Goal: Task Accomplishment & Management: Use online tool/utility

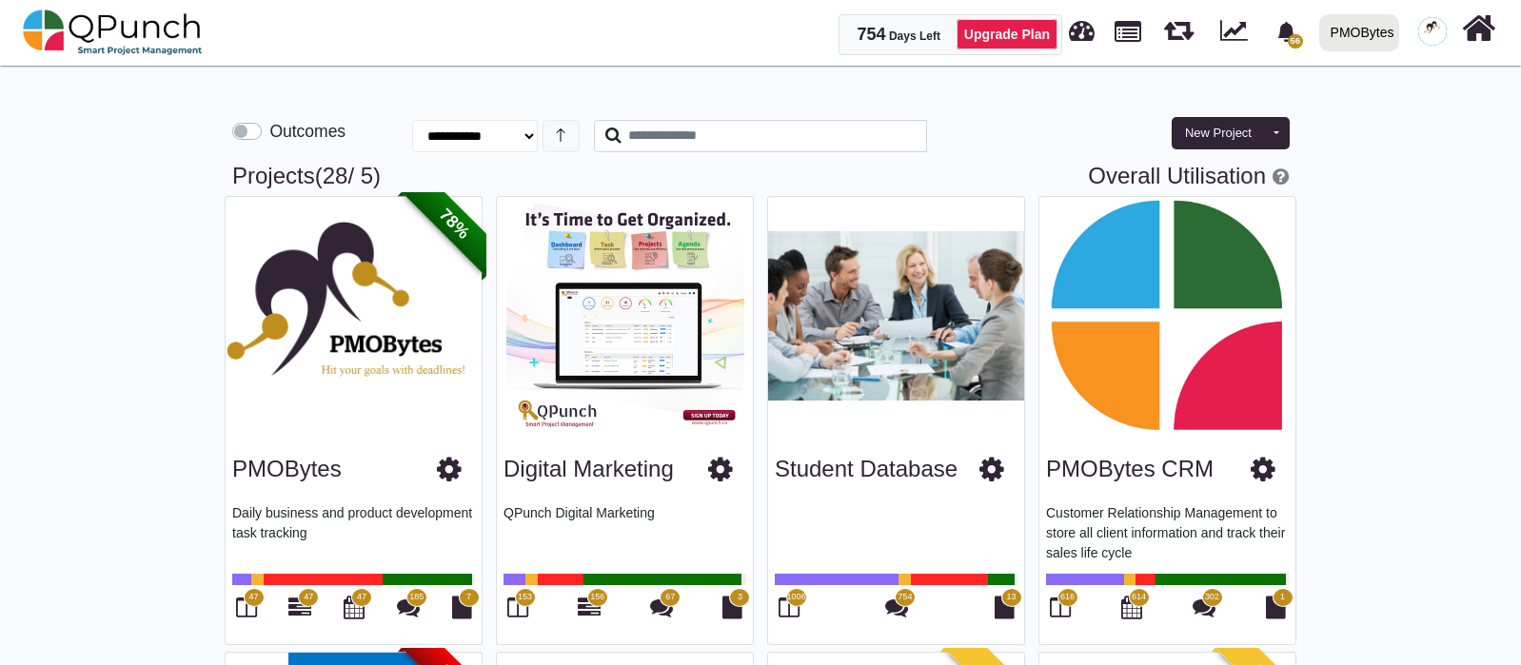
select select "********"
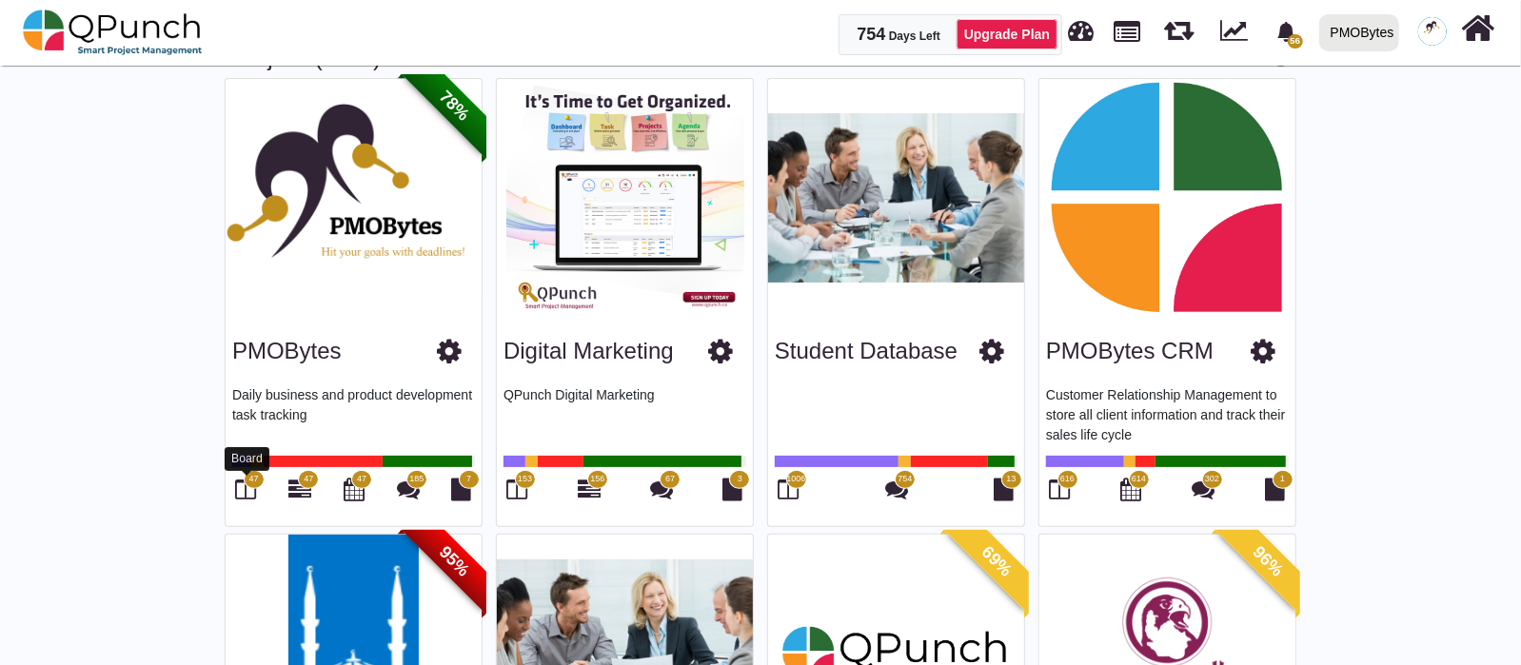
click at [249, 491] on icon at bounding box center [246, 489] width 21 height 23
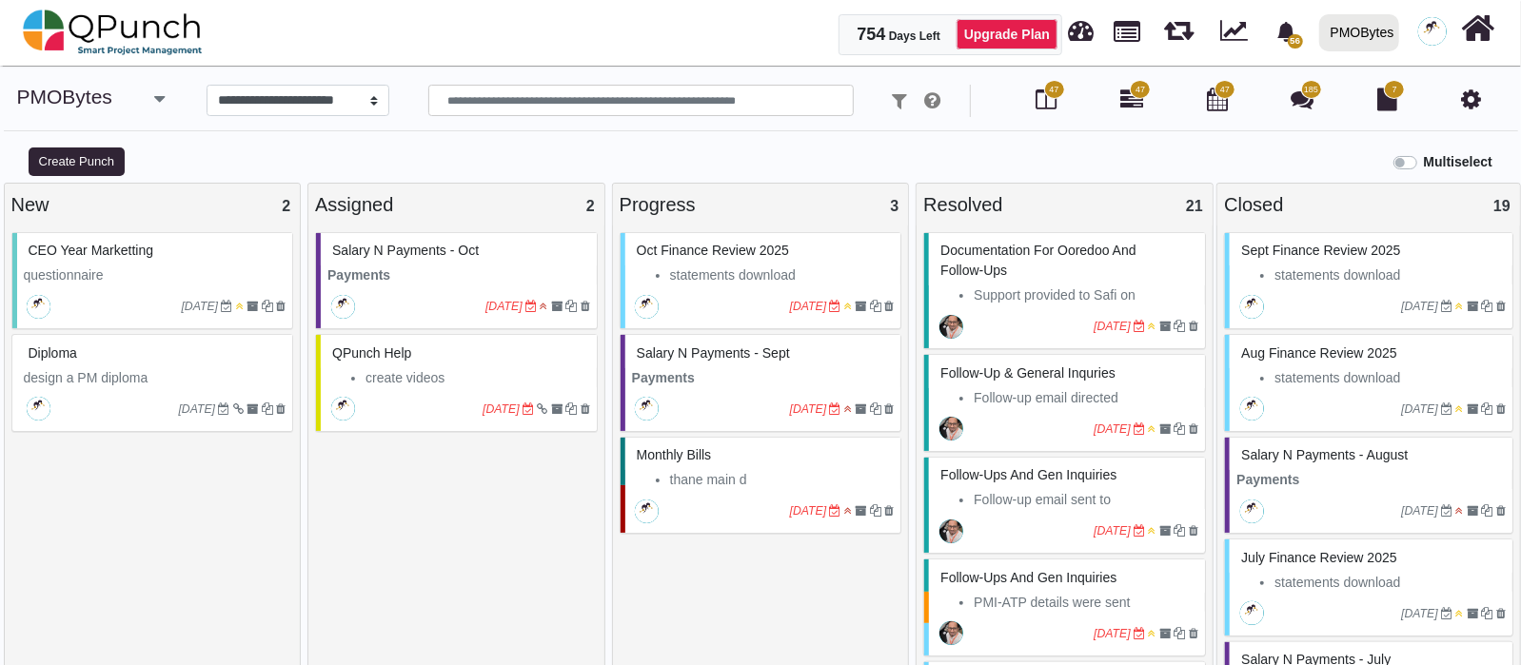
click at [160, 102] on icon "button" at bounding box center [159, 98] width 10 height 19
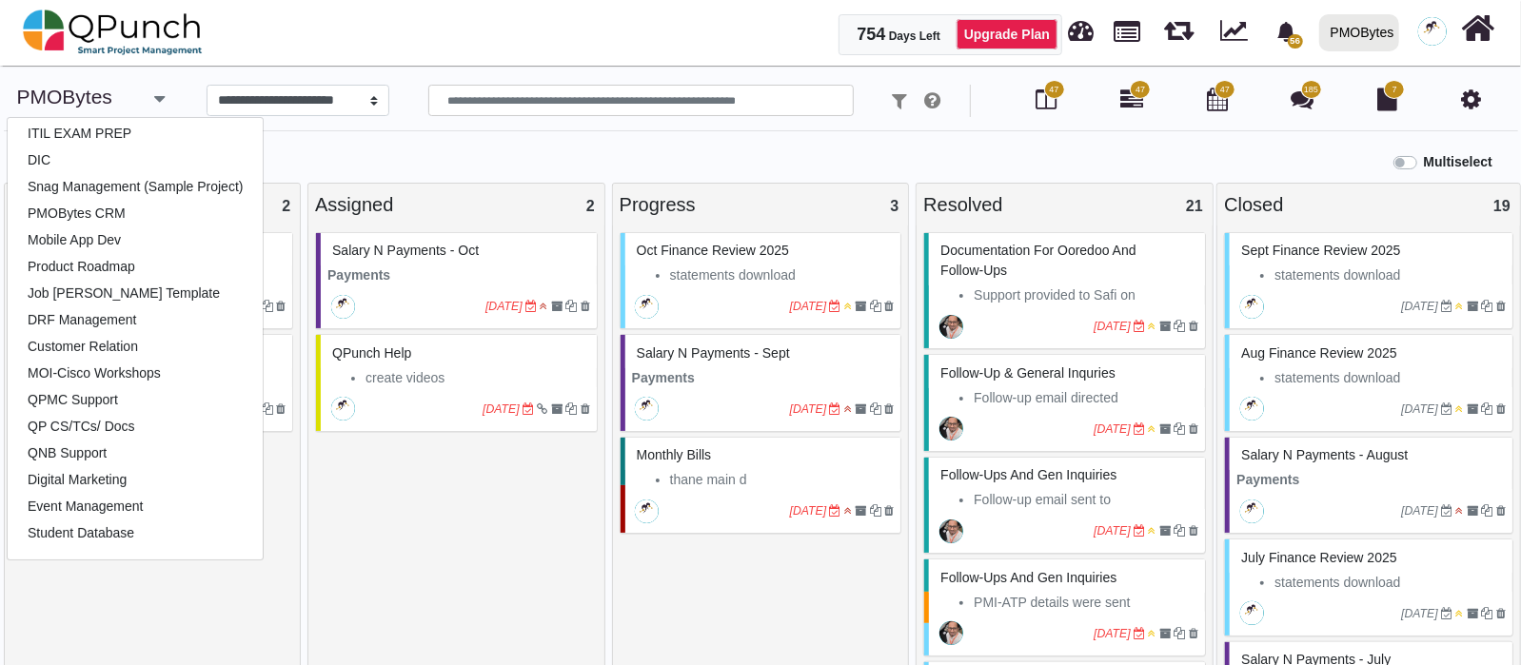
scroll to position [118, 0]
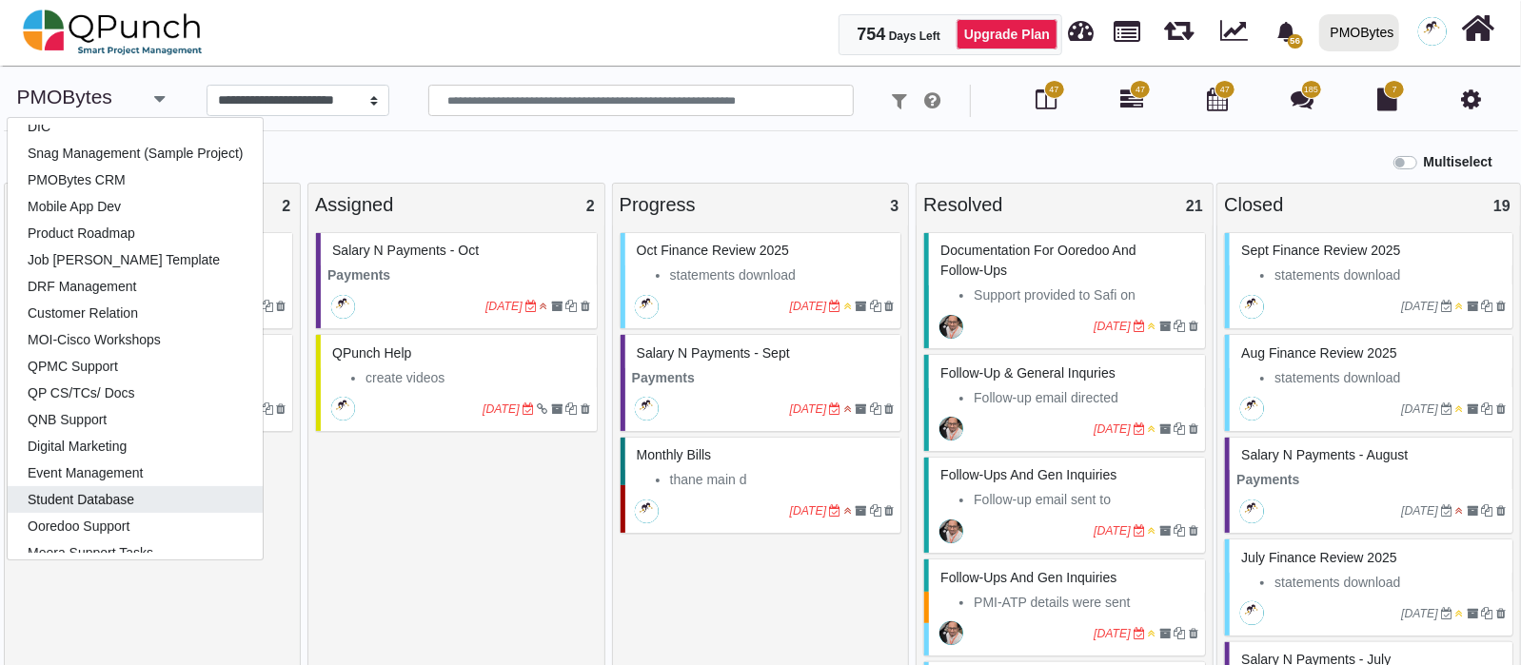
click at [149, 498] on link "Student Database" at bounding box center [135, 499] width 255 height 27
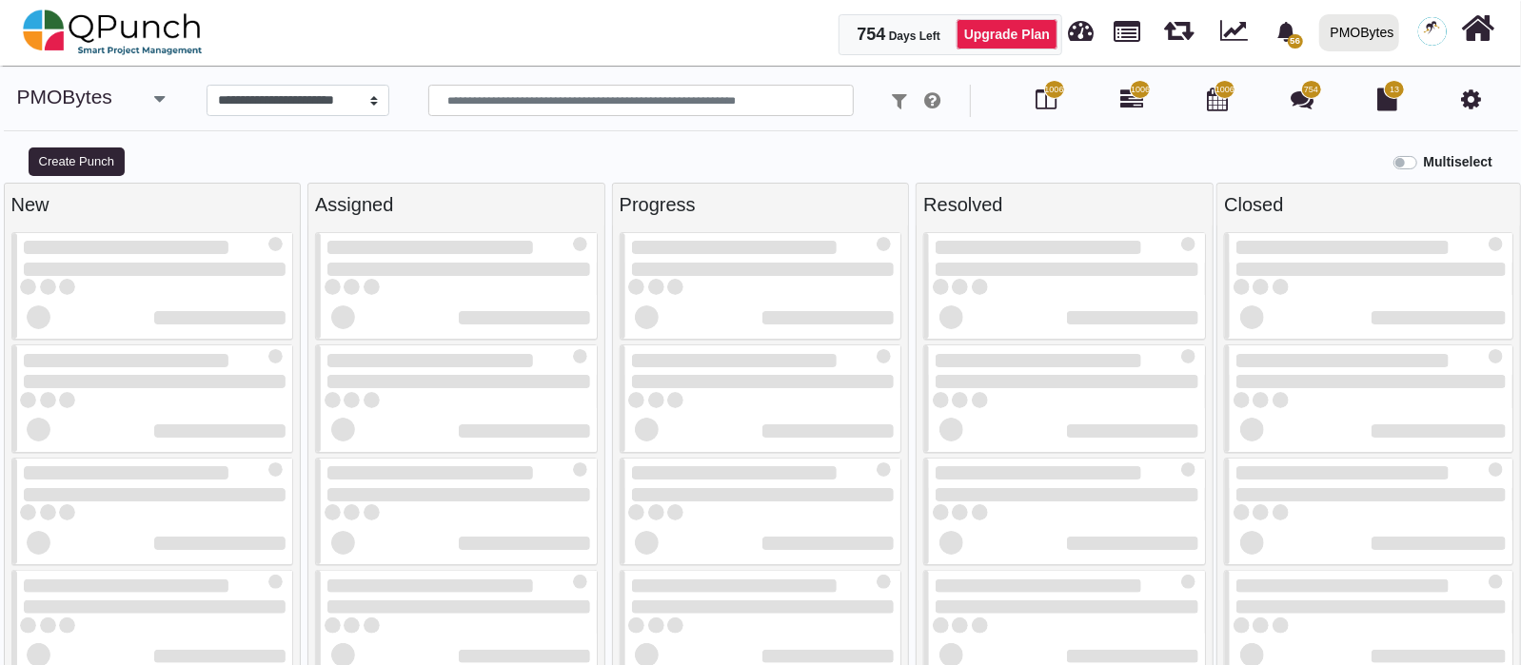
select select "*******"
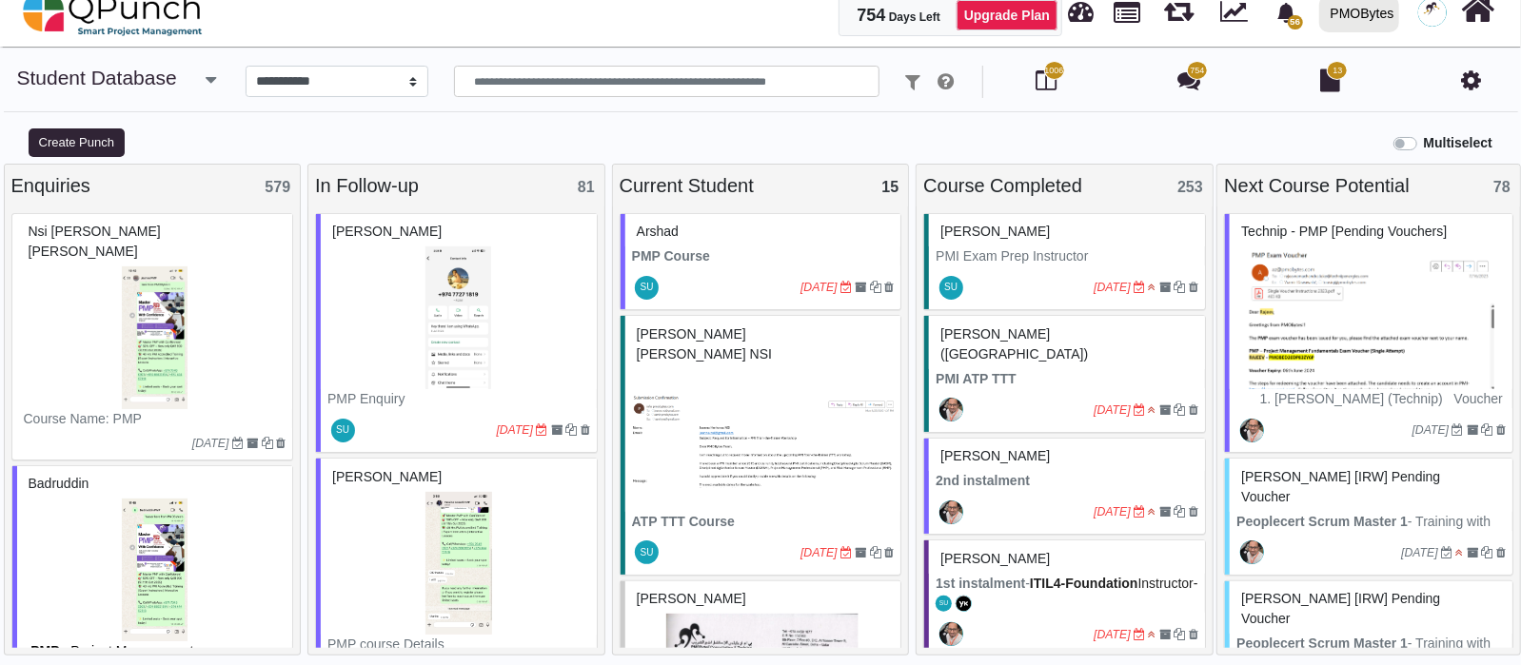
scroll to position [118, 0]
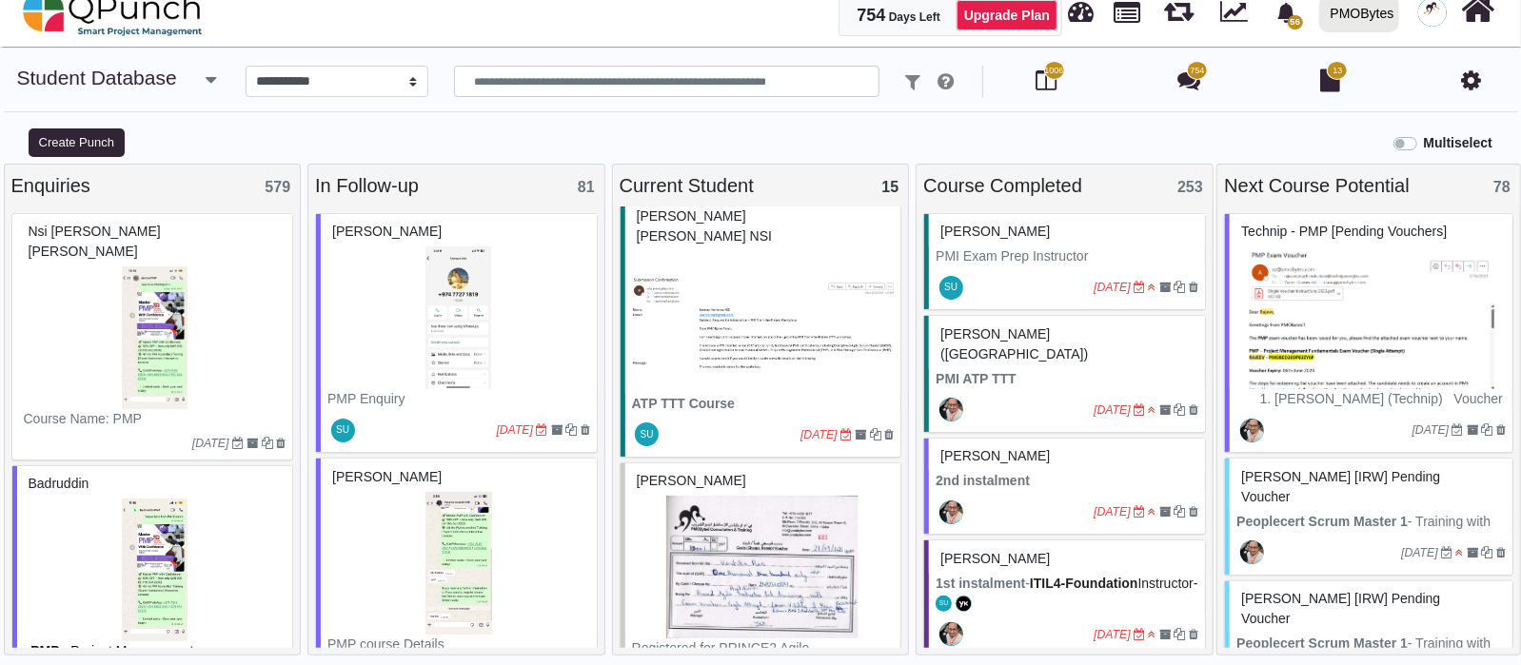
click at [786, 496] on img at bounding box center [763, 567] width 263 height 143
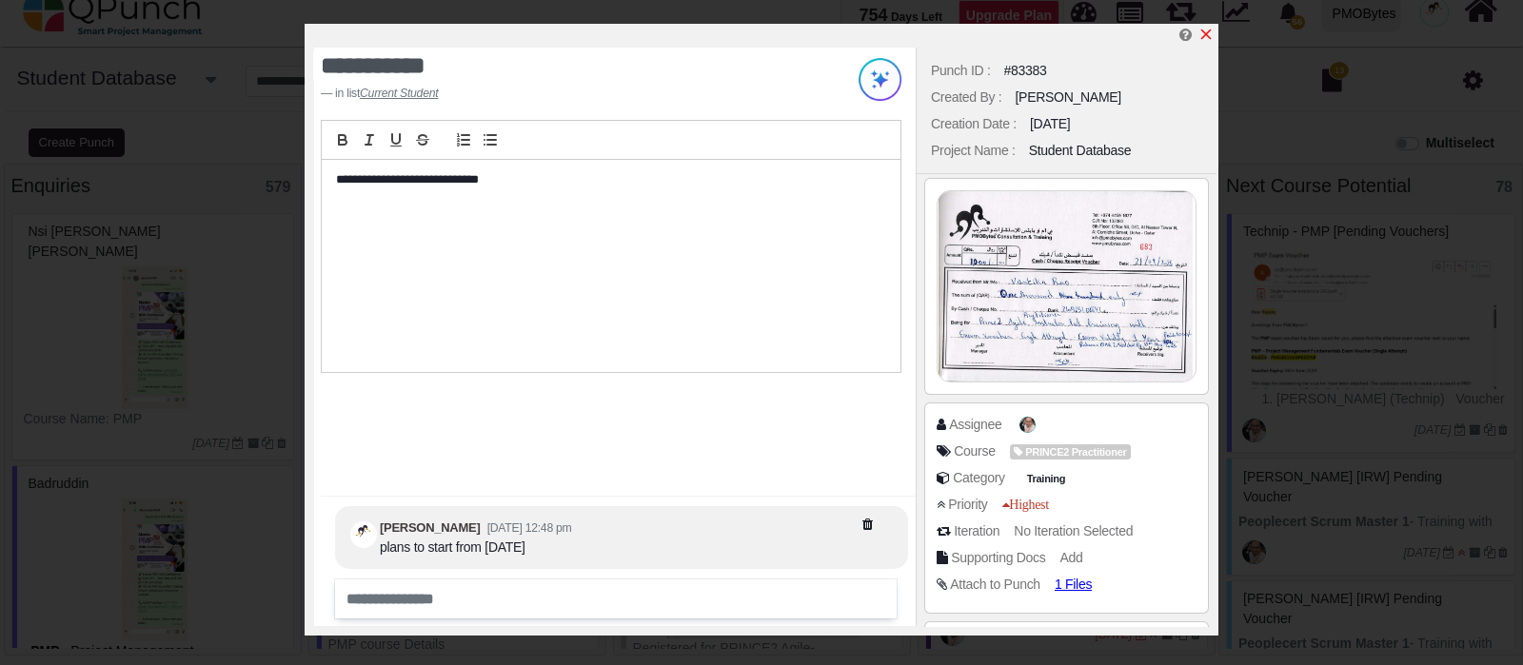
click at [1208, 38] on icon "x" at bounding box center [1206, 35] width 10 height 10
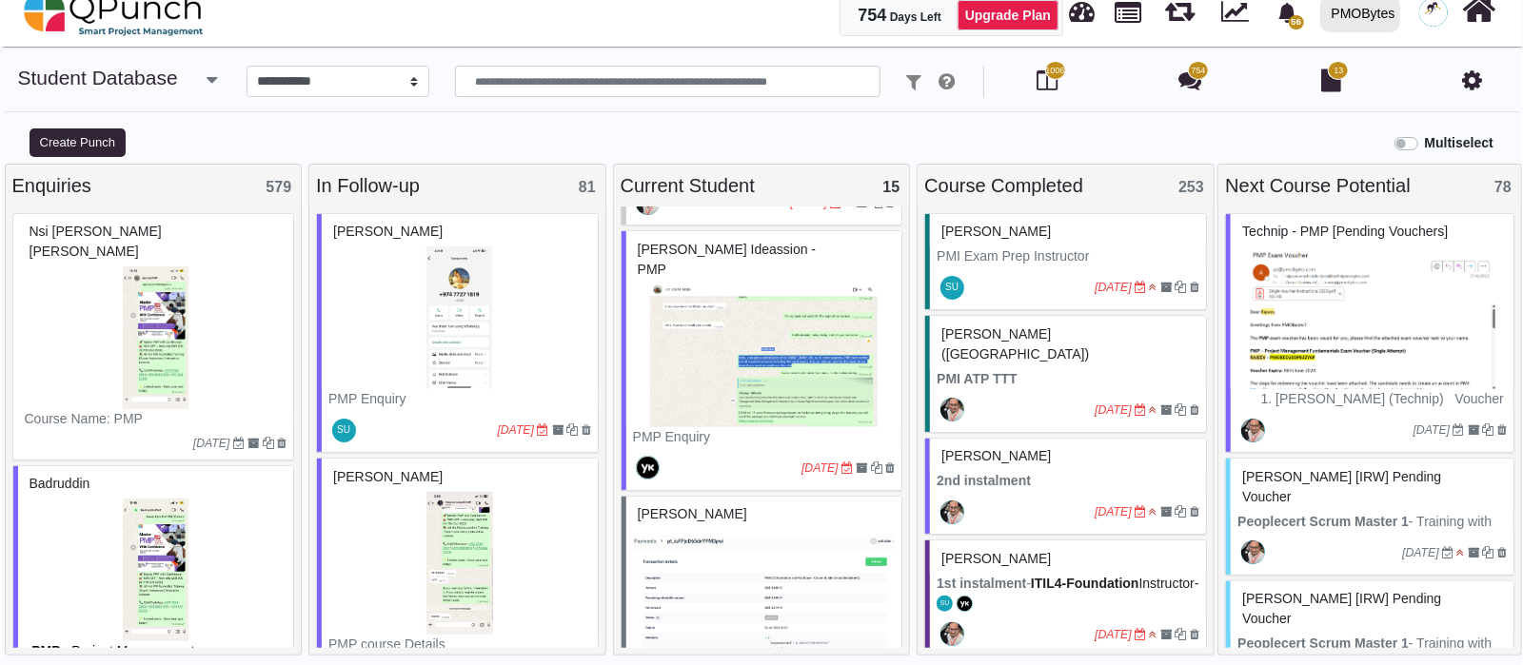
scroll to position [714, 0]
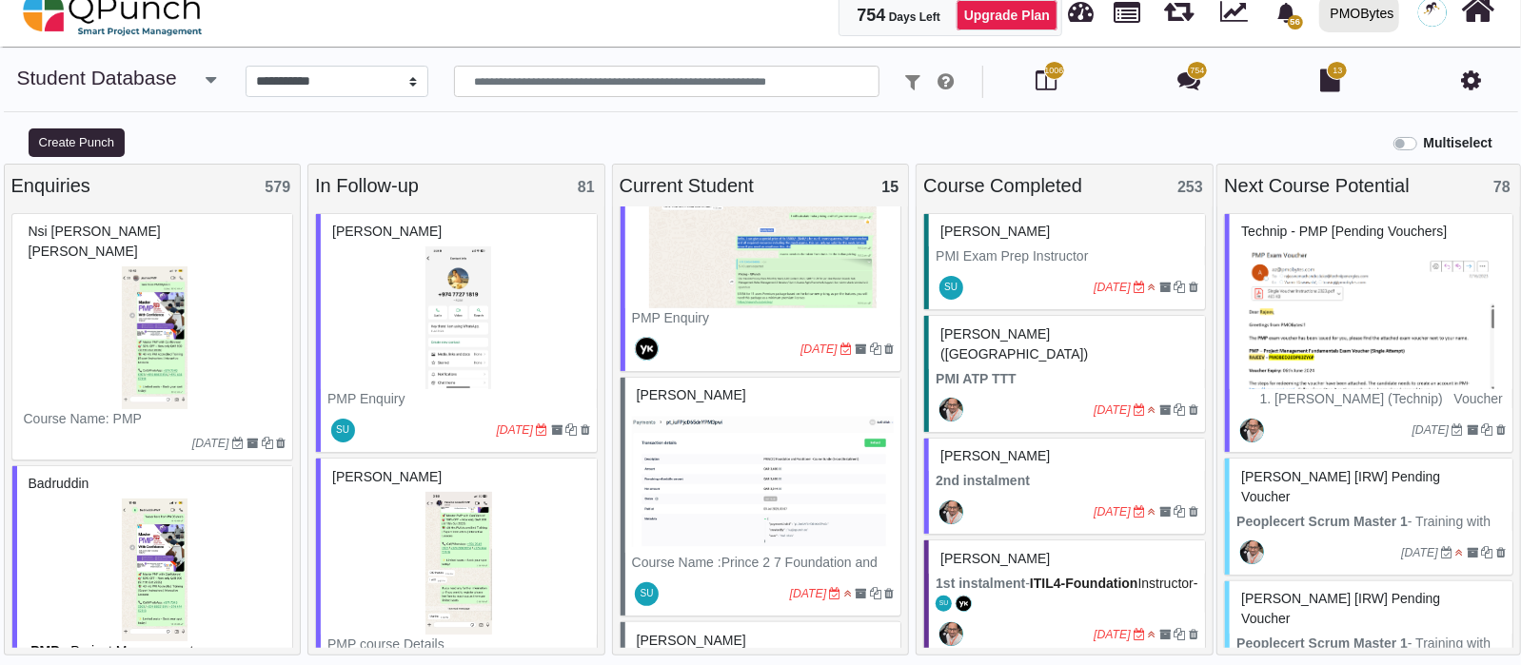
click at [826, 462] on img at bounding box center [763, 481] width 263 height 143
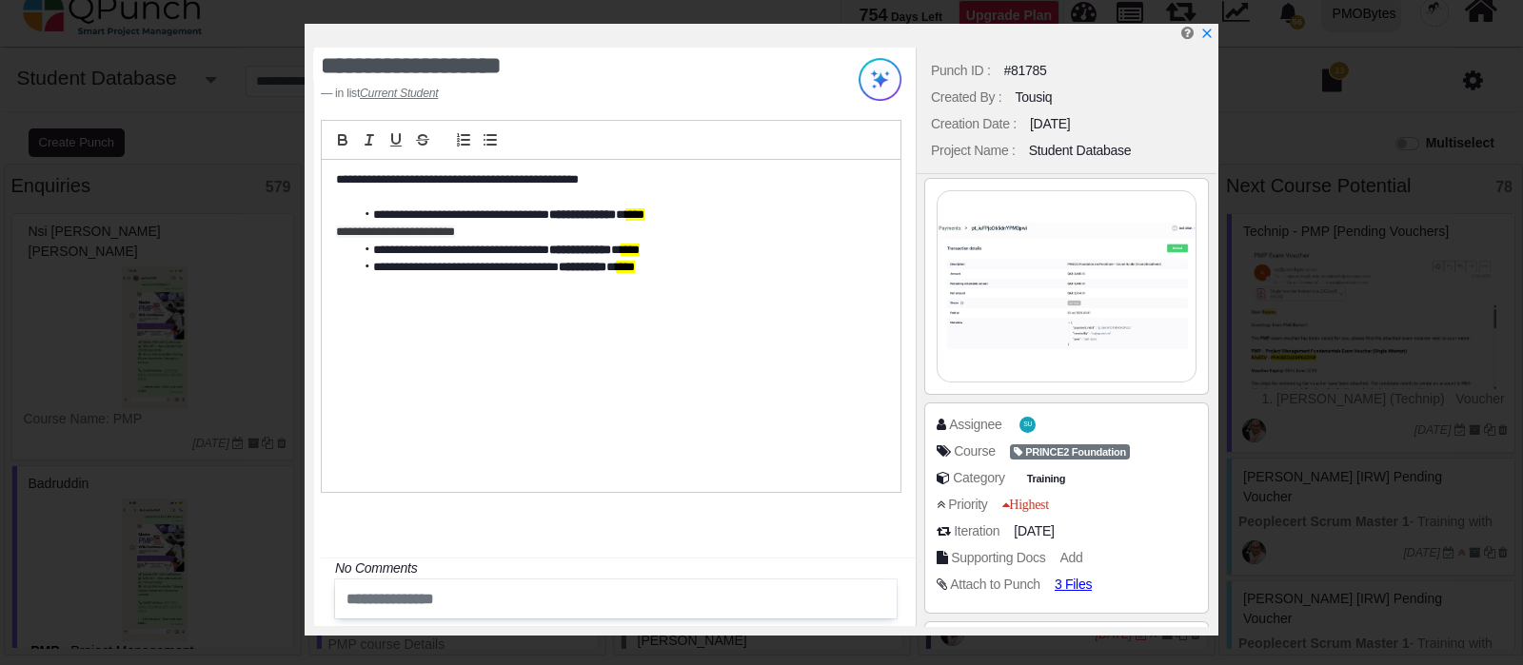
click at [1013, 284] on img at bounding box center [1066, 286] width 258 height 190
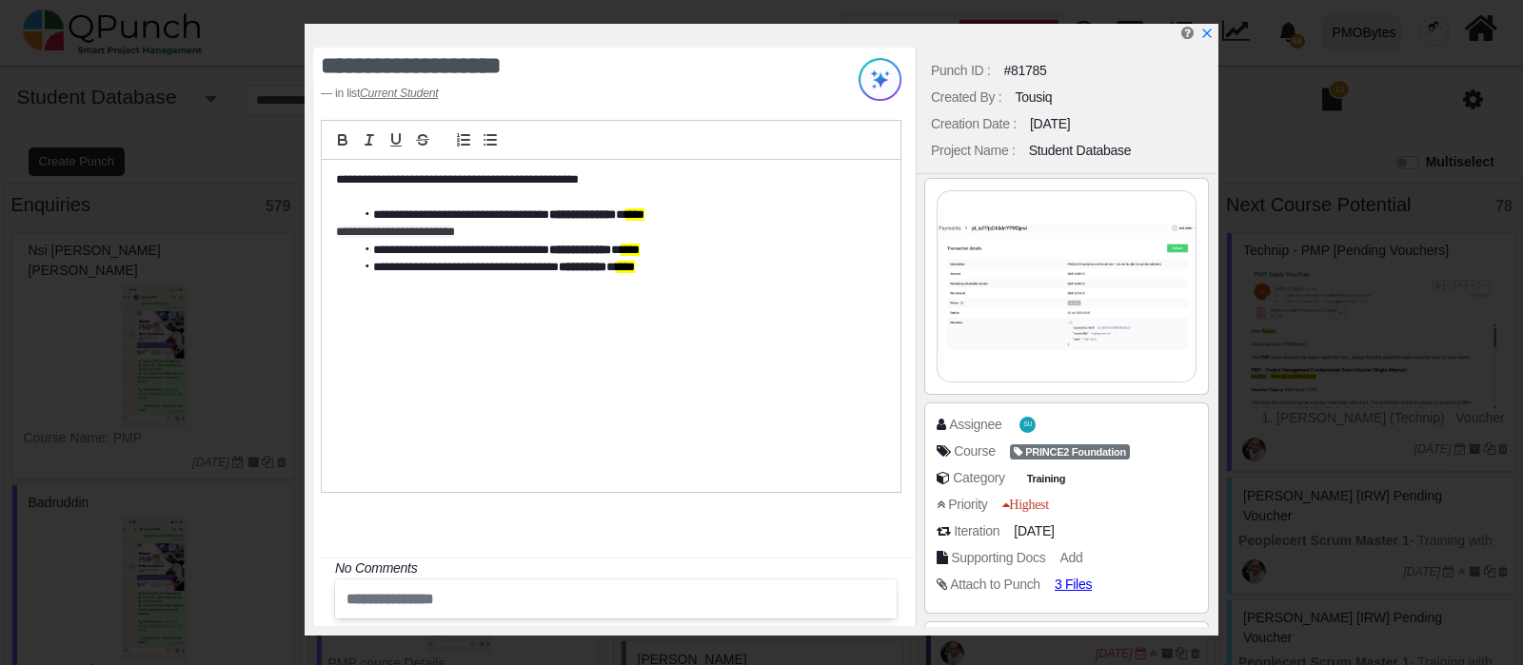
click at [1213, 36] on div at bounding box center [765, 36] width 902 height 24
click at [1204, 35] on icon "x" at bounding box center [1205, 34] width 15 height 15
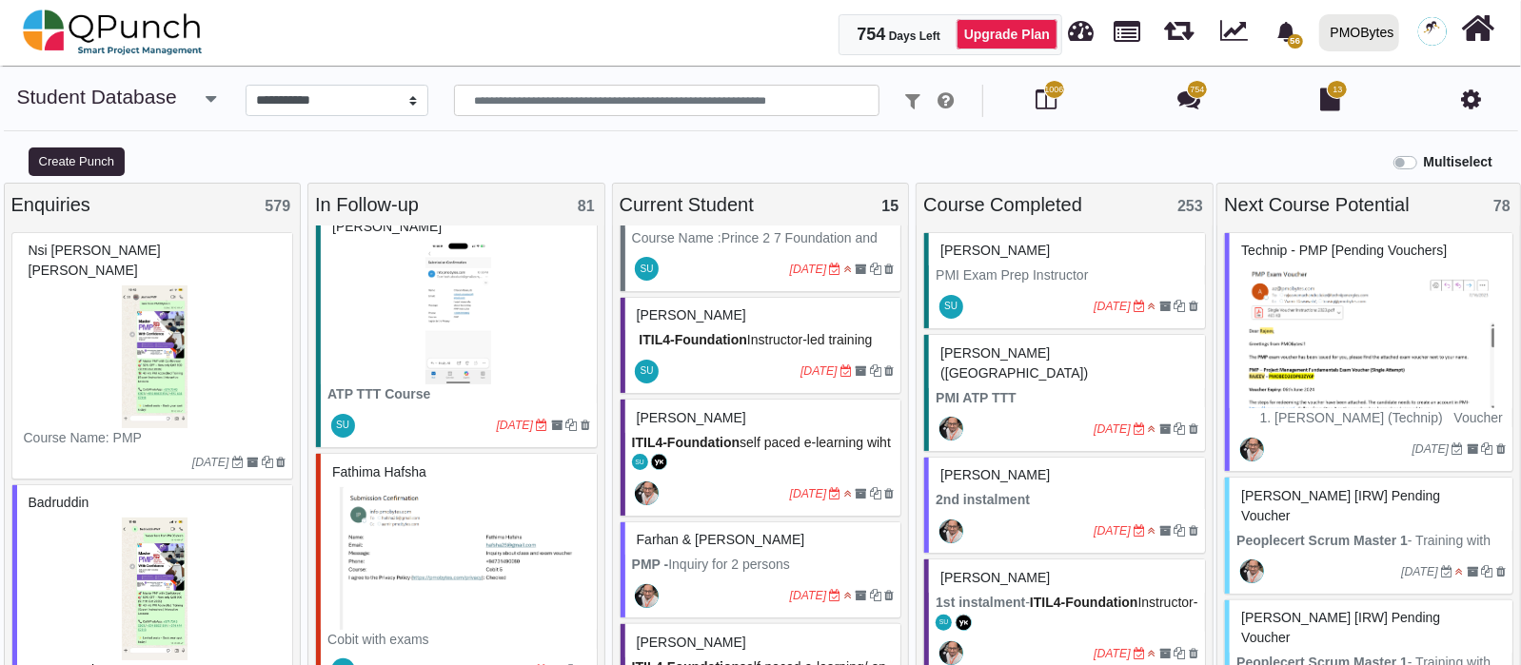
scroll to position [1545, 0]
